Goal: Transaction & Acquisition: Purchase product/service

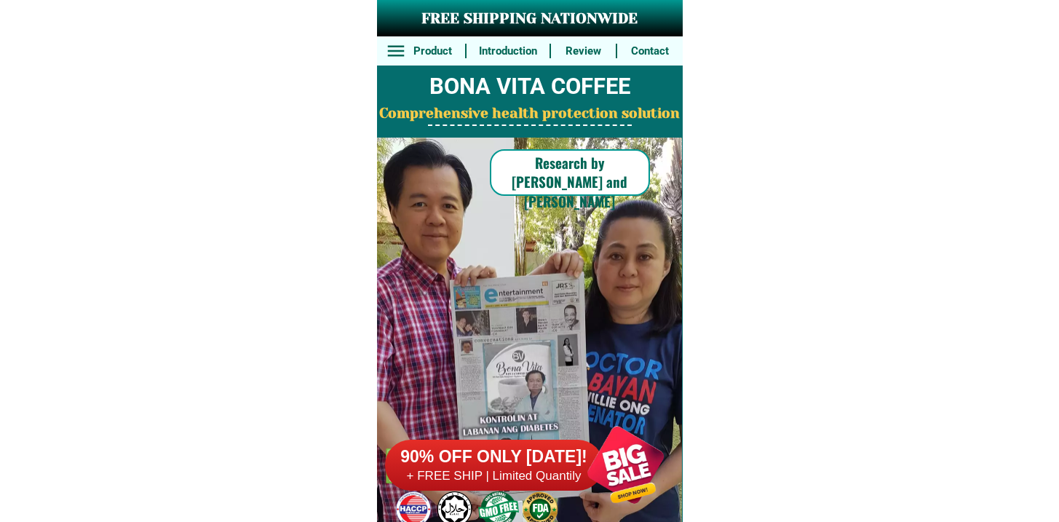
click at [484, 475] on h6 "+ FREE SHIP | Limited Quantily" at bounding box center [494, 476] width 218 height 16
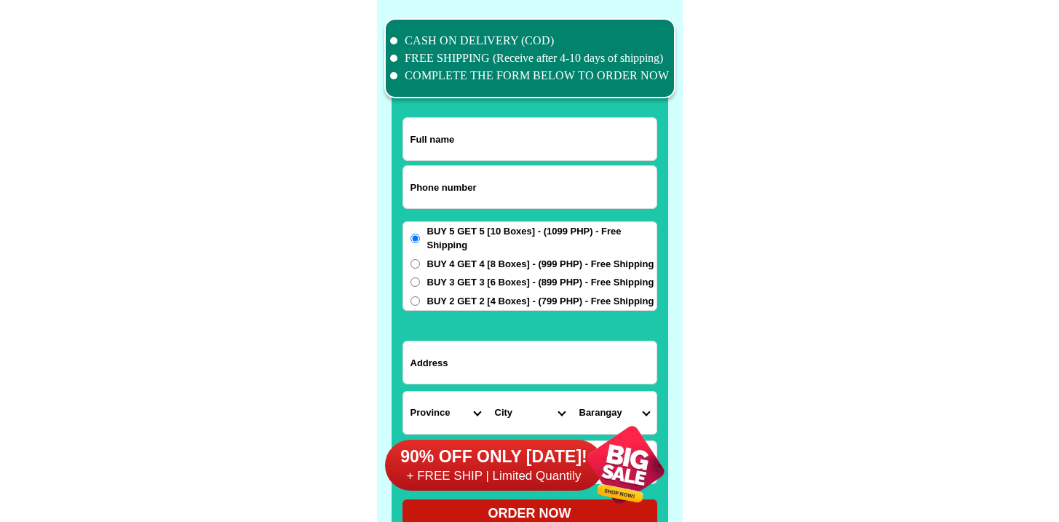
scroll to position [11318, 0]
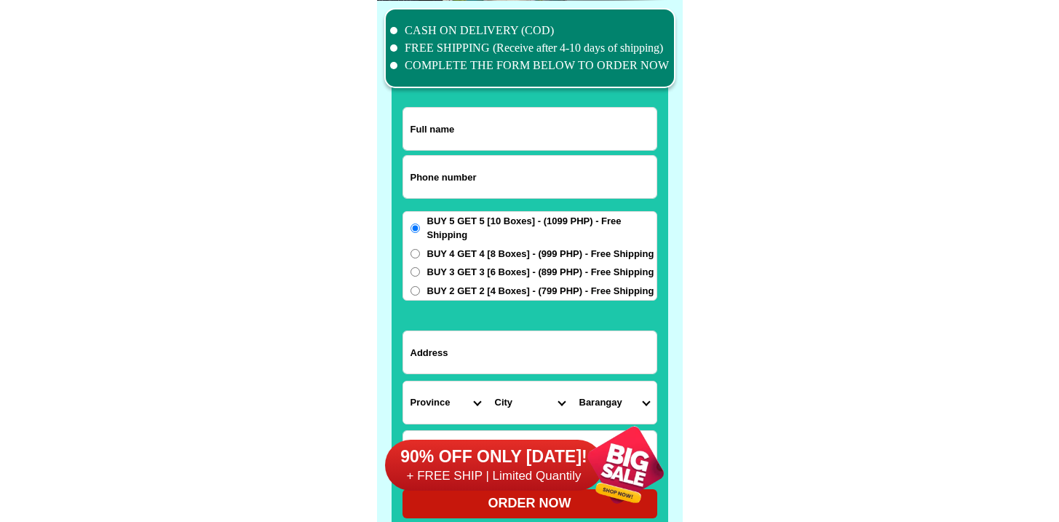
click at [472, 174] on input "Input phone_number" at bounding box center [529, 177] width 253 height 42
paste input "9624720841"
click at [418, 178] on input "9624720841" at bounding box center [529, 177] width 253 height 42
click at [414, 173] on input "9624720841" at bounding box center [529, 177] width 253 height 42
click at [411, 177] on input "9624720841" at bounding box center [529, 177] width 253 height 42
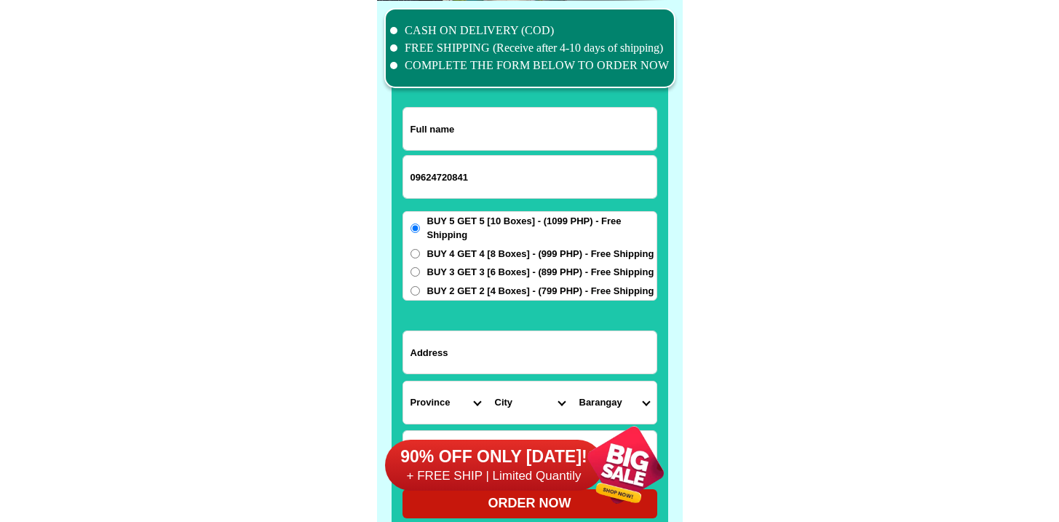
type input "09624720841"
click at [483, 120] on input "Input full_name" at bounding box center [529, 129] width 253 height 42
paste input "[PERSON_NAME]")"
type input "[PERSON_NAME]"
click at [478, 349] on input "Input address" at bounding box center [529, 352] width 253 height 42
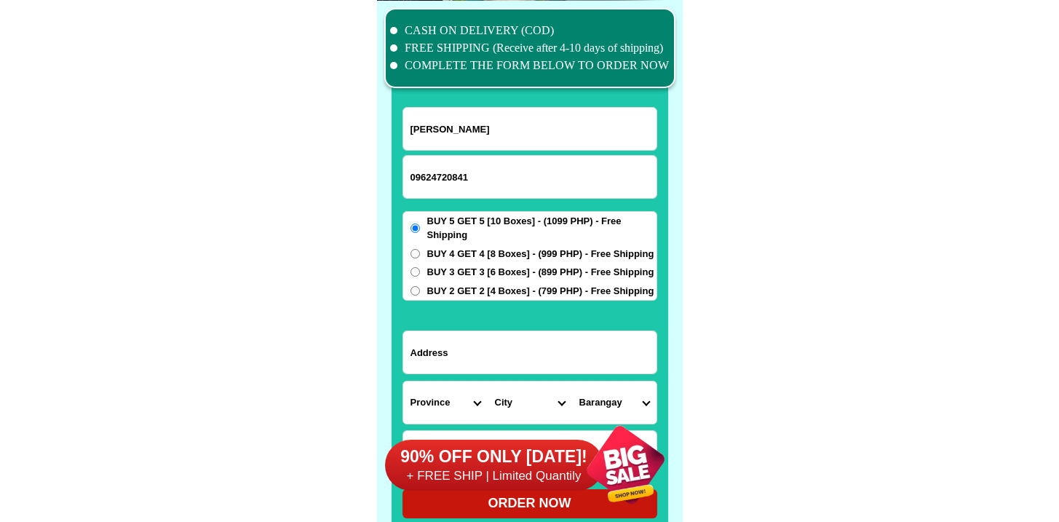
paste input "Fronting fast cargo warehouse with STL outlet"
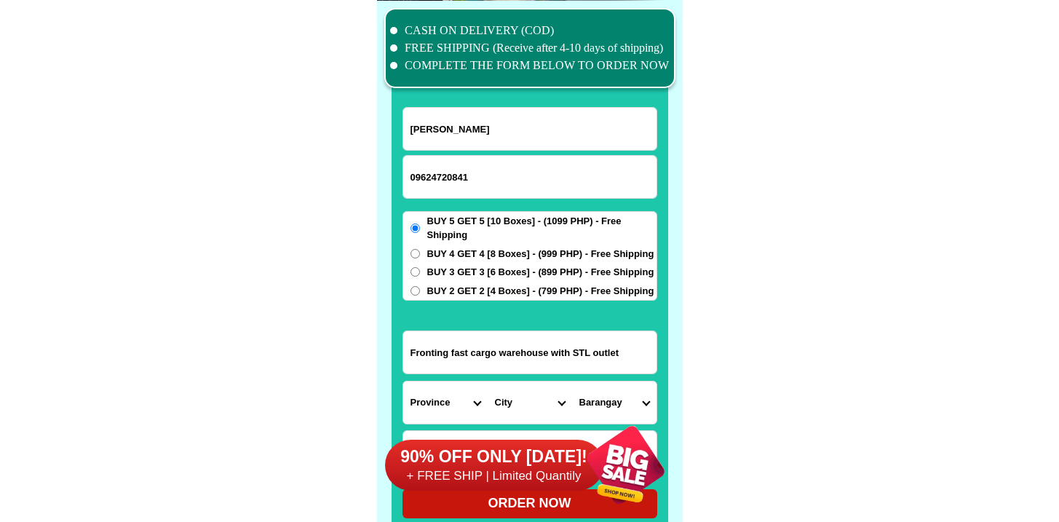
type input "Fronting fast cargo warehouse with STL outlet"
click at [427, 393] on select "Province [GEOGRAPHIC_DATA] [GEOGRAPHIC_DATA][PERSON_NAME][GEOGRAPHIC_DATA][GEOG…" at bounding box center [445, 403] width 84 height 42
select select "63_386"
click at [403, 382] on select "Province [GEOGRAPHIC_DATA] [GEOGRAPHIC_DATA][PERSON_NAME][GEOGRAPHIC_DATA][GEOG…" at bounding box center [445, 403] width 84 height 42
click at [515, 382] on select "City Alubijid [GEOGRAPHIC_DATA][PERSON_NAME][GEOGRAPHIC_DATA][GEOGRAPHIC_DATA] …" at bounding box center [530, 403] width 84 height 42
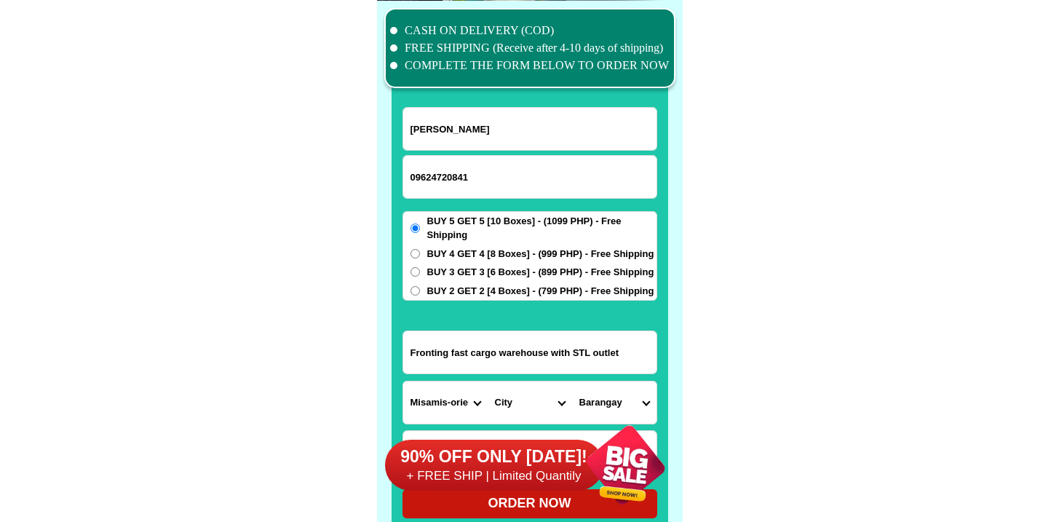
select select "63_386807"
click at [488, 382] on select "City Alubijid [GEOGRAPHIC_DATA][PERSON_NAME][GEOGRAPHIC_DATA][GEOGRAPHIC_DATA] …" at bounding box center [530, 403] width 84 height 42
click at [620, 403] on select "Barangay Agusan Baikingon [GEOGRAPHIC_DATA] Balulang Barangay 1 (pob.) Barangay…" at bounding box center [614, 403] width 84 height 42
select select "63_386807508"
click at [572, 382] on select "Barangay Agusan Baikingon [GEOGRAPHIC_DATA] Balulang Barangay 1 (pob.) Barangay…" at bounding box center [614, 403] width 84 height 42
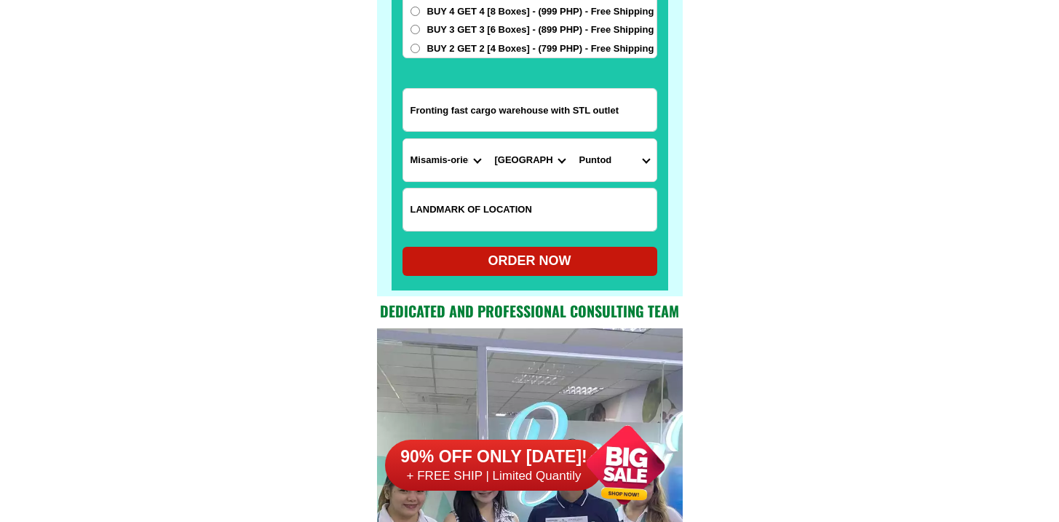
scroll to position [11677, 0]
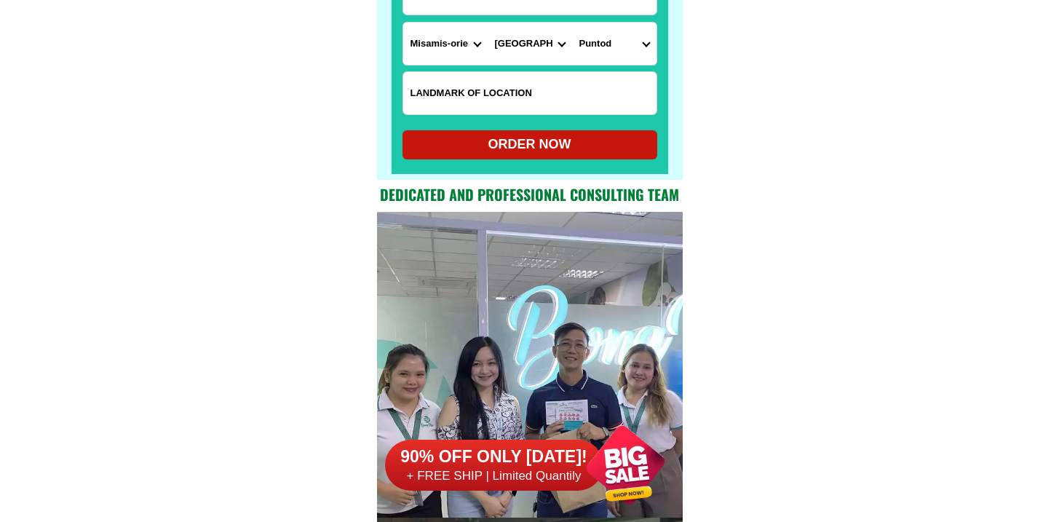
click at [545, 150] on div "ORDER NOW" at bounding box center [530, 145] width 255 height 20
radio input "true"
